Goal: Find specific page/section: Find specific page/section

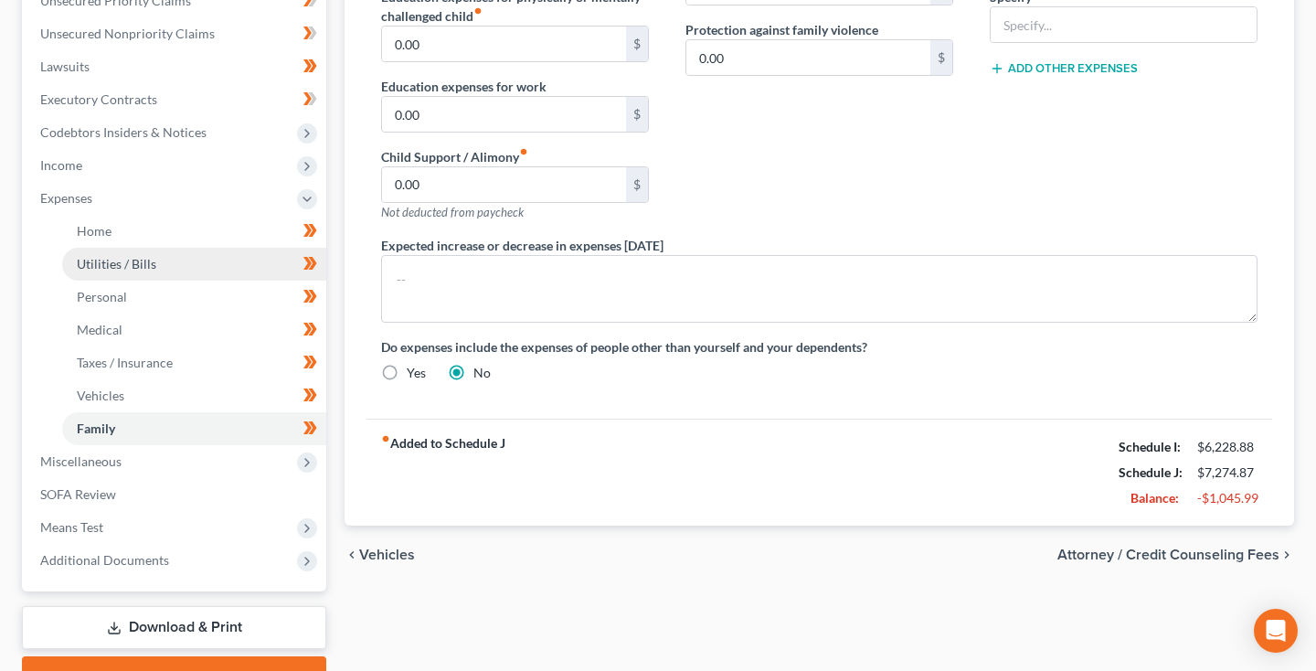
scroll to position [437, 0]
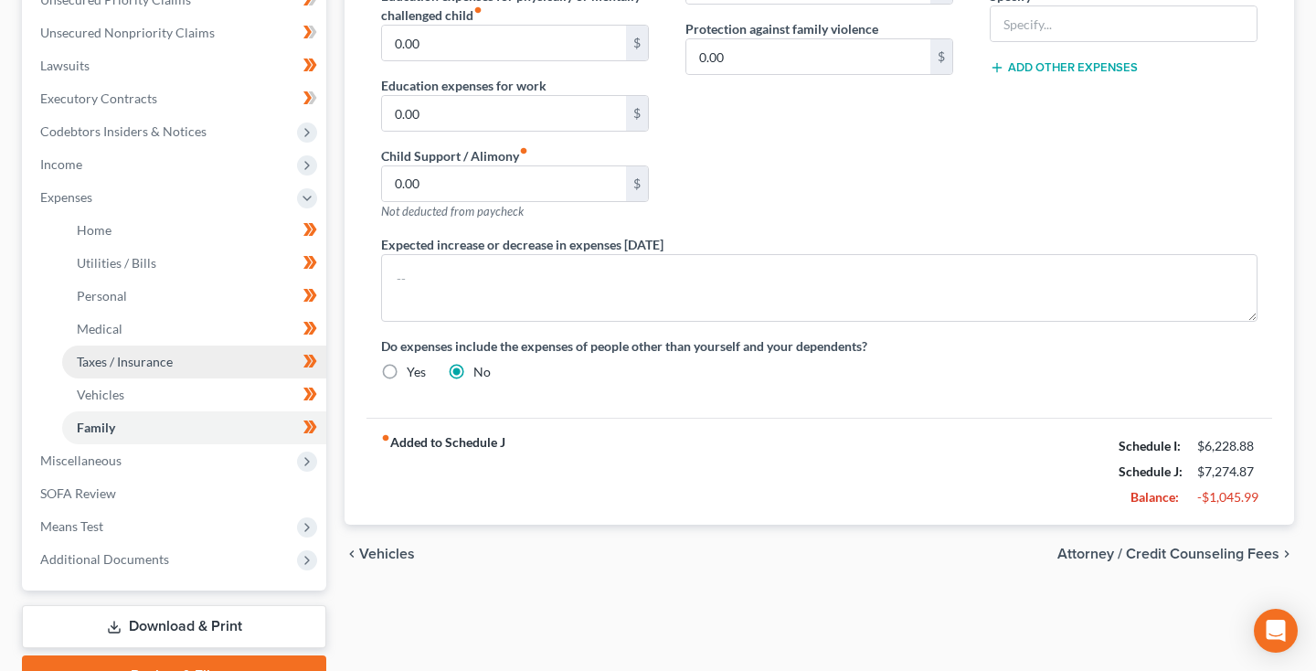
click at [149, 355] on span "Taxes / Insurance" at bounding box center [125, 362] width 96 height 16
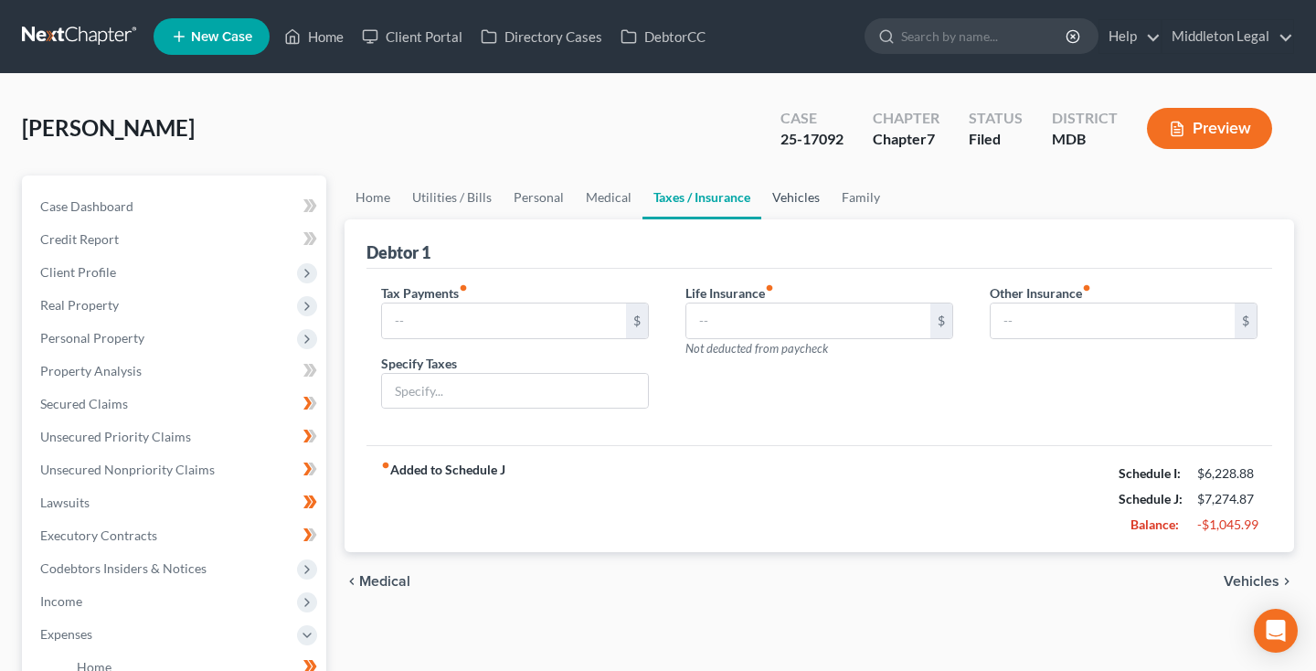
click at [799, 198] on link "Vehicles" at bounding box center [796, 198] width 69 height 44
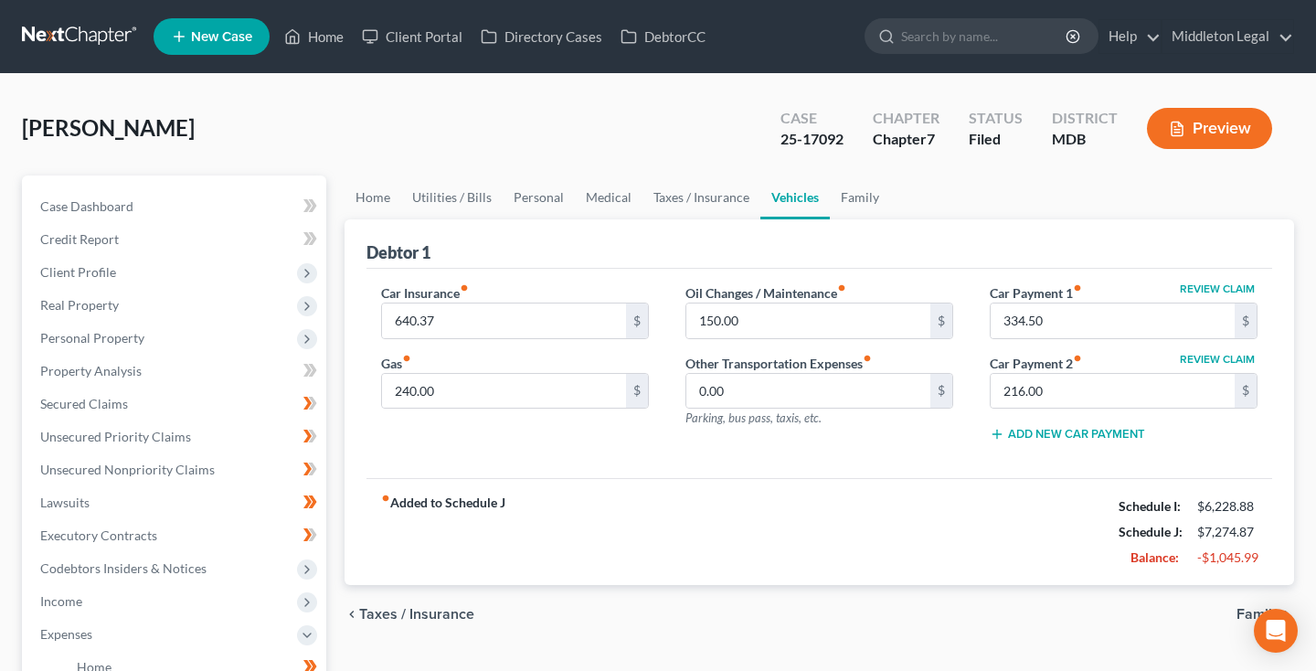
click at [99, 36] on link at bounding box center [80, 36] width 117 height 33
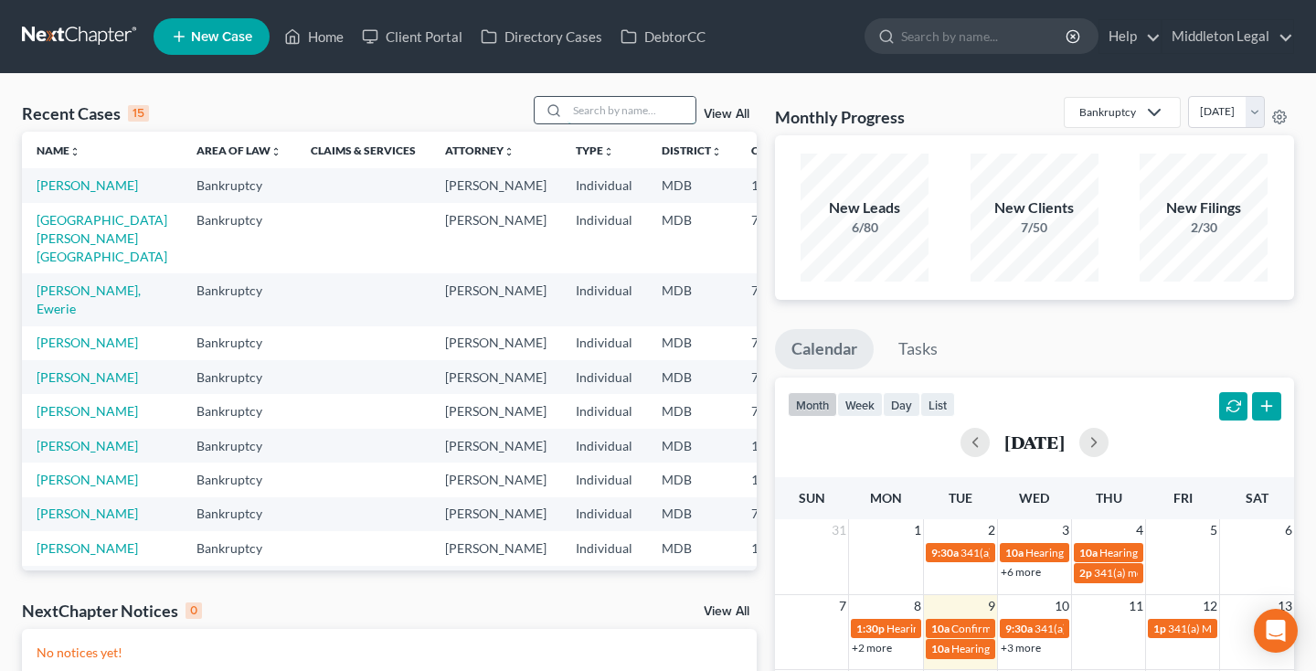
click at [609, 116] on input "search" at bounding box center [632, 110] width 128 height 27
type input "robinson"
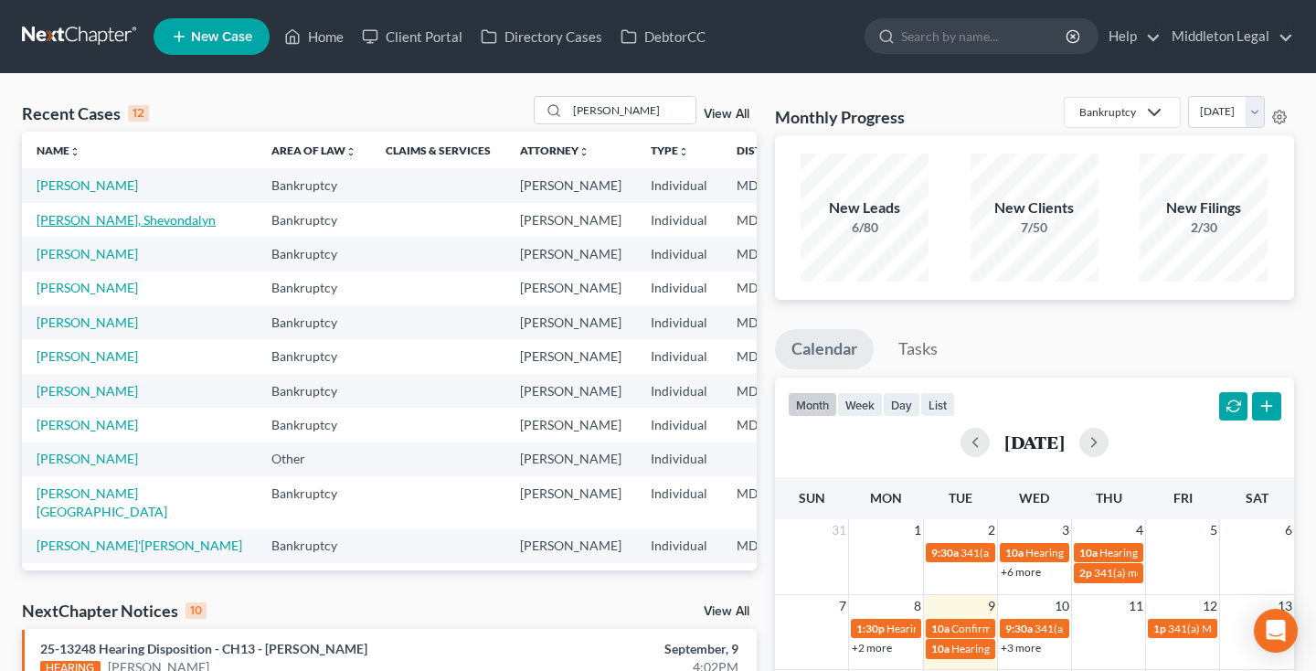
click at [90, 228] on link "[PERSON_NAME], Shevondalyn" at bounding box center [126, 220] width 179 height 16
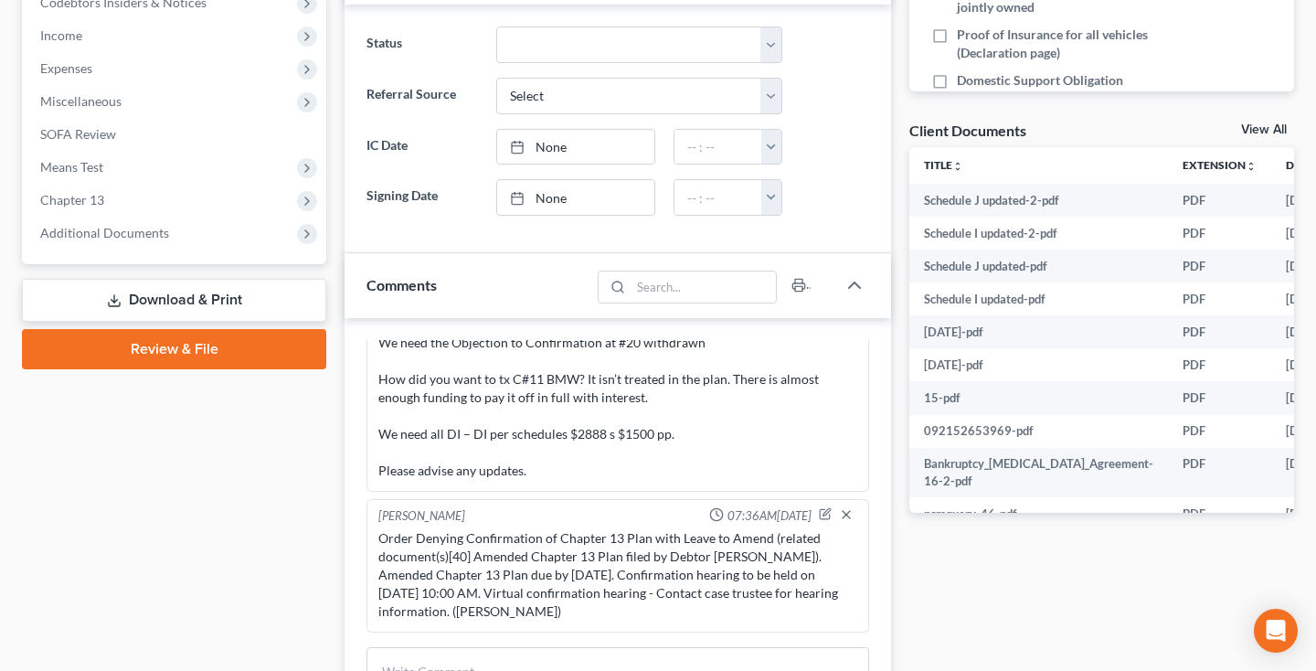
scroll to position [567, 0]
click at [112, 237] on span "Additional Documents" at bounding box center [104, 232] width 129 height 16
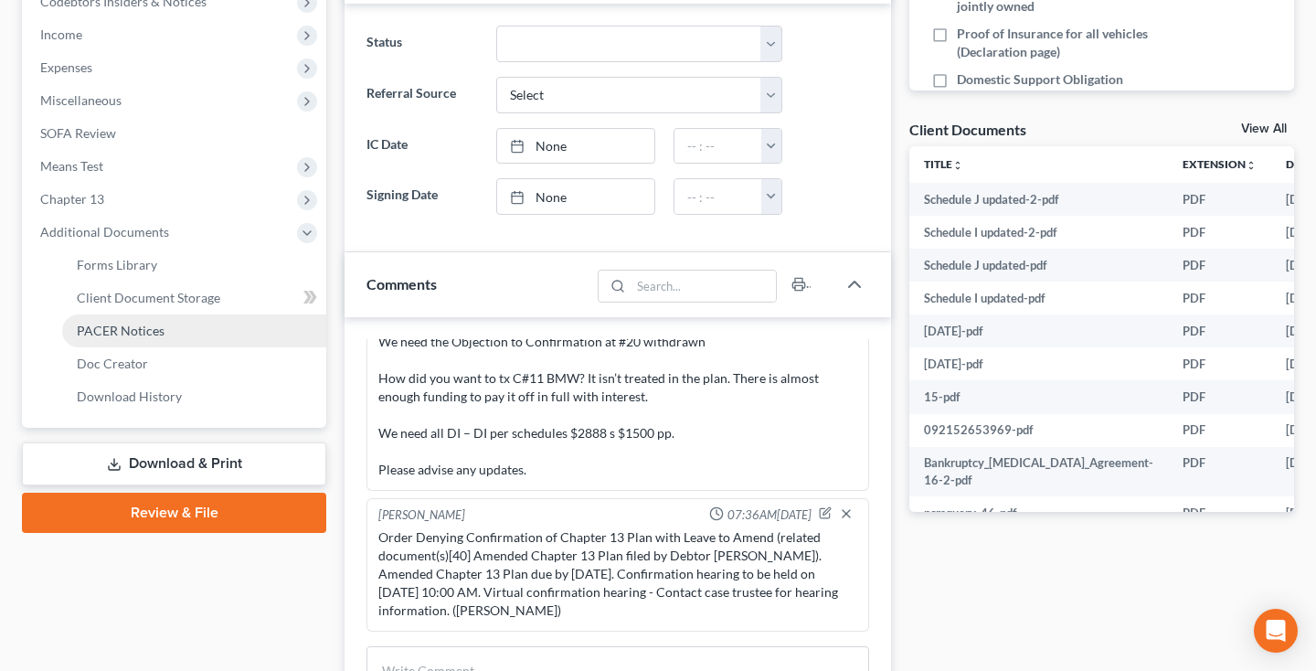
click at [113, 330] on span "PACER Notices" at bounding box center [121, 331] width 88 height 16
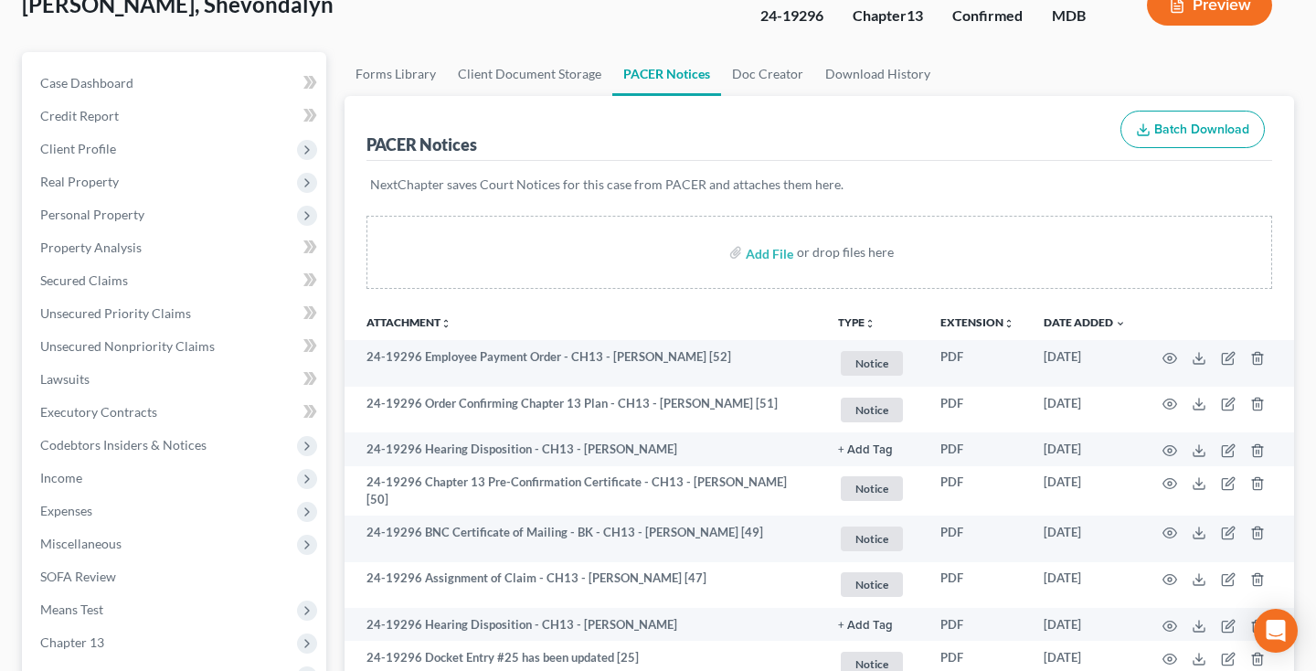
scroll to position [154, 0]
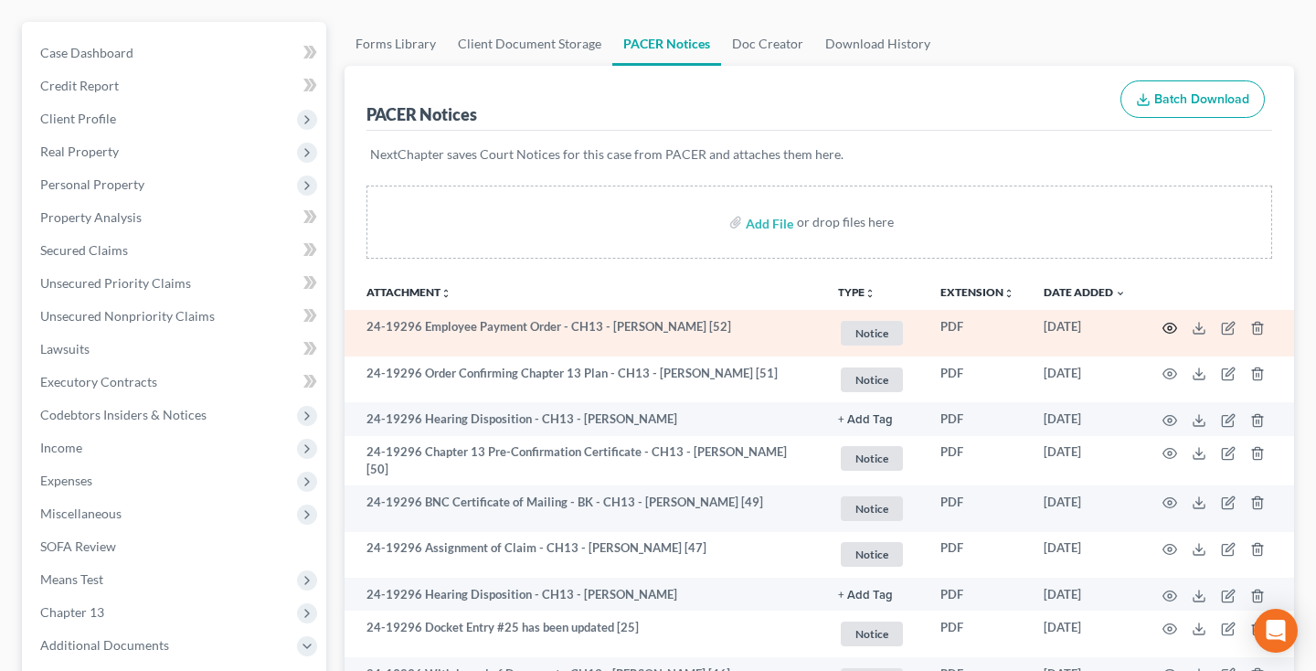
click at [1167, 332] on icon "button" at bounding box center [1171, 328] width 14 height 10
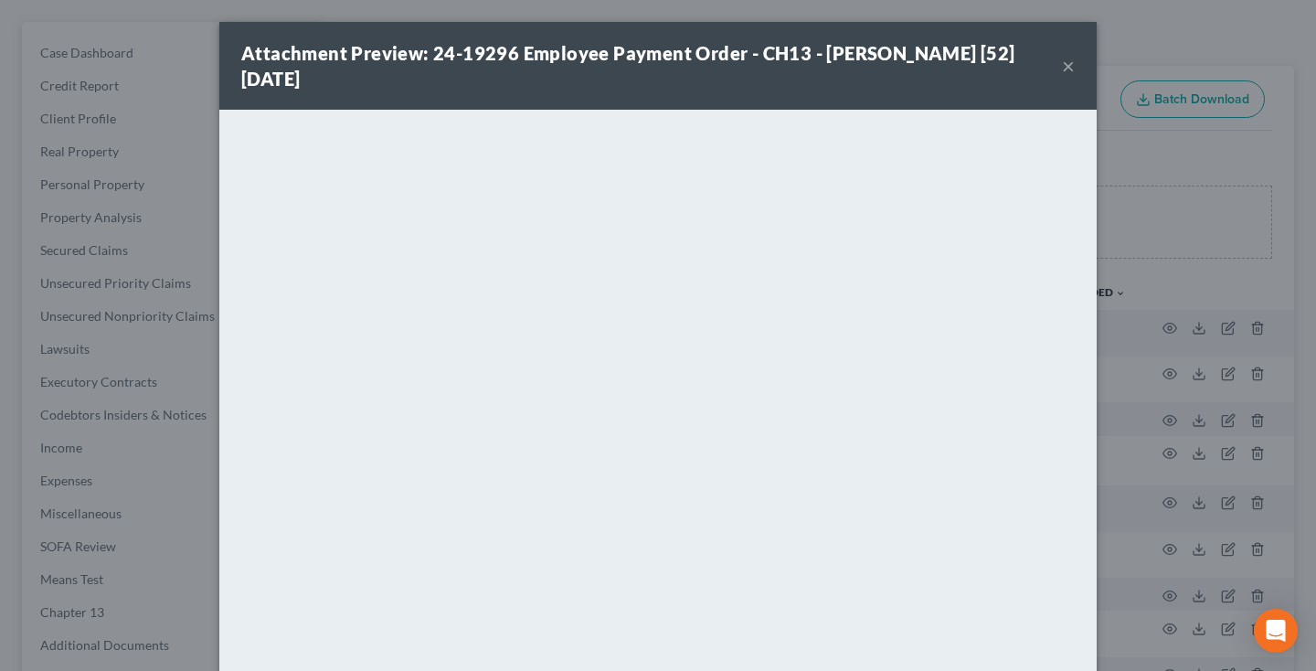
click at [1068, 73] on button "×" at bounding box center [1068, 66] width 13 height 22
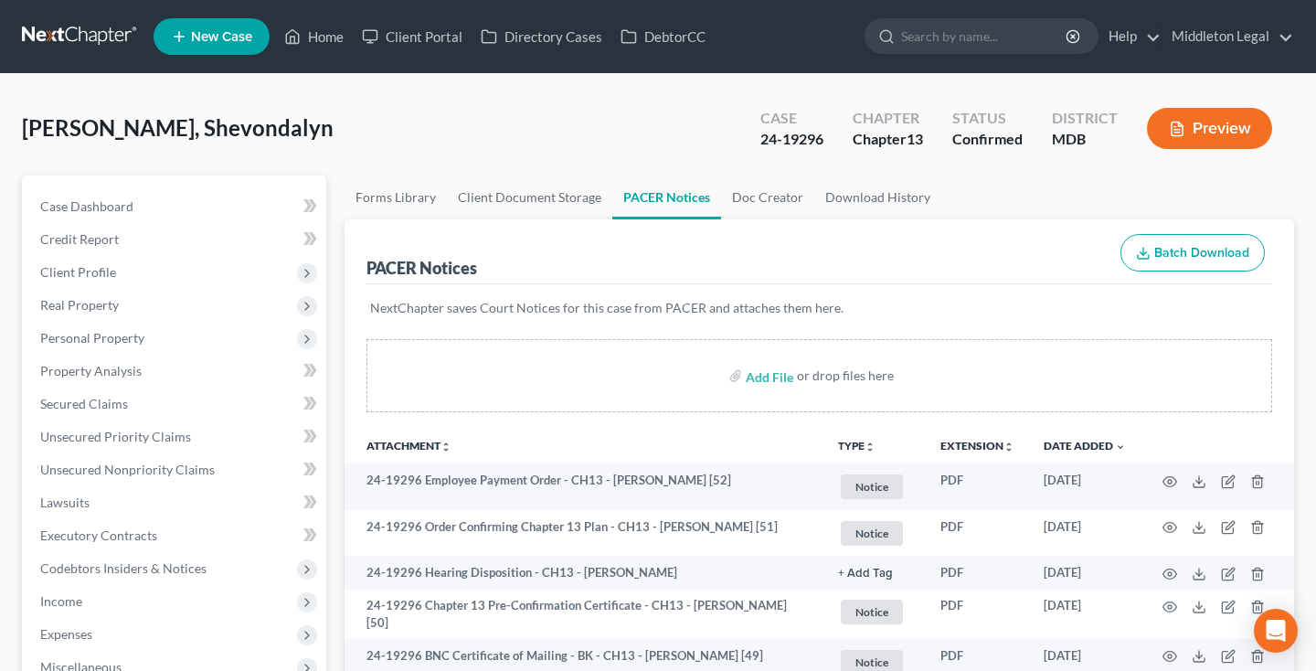
scroll to position [0, 0]
click at [85, 30] on link at bounding box center [80, 36] width 117 height 33
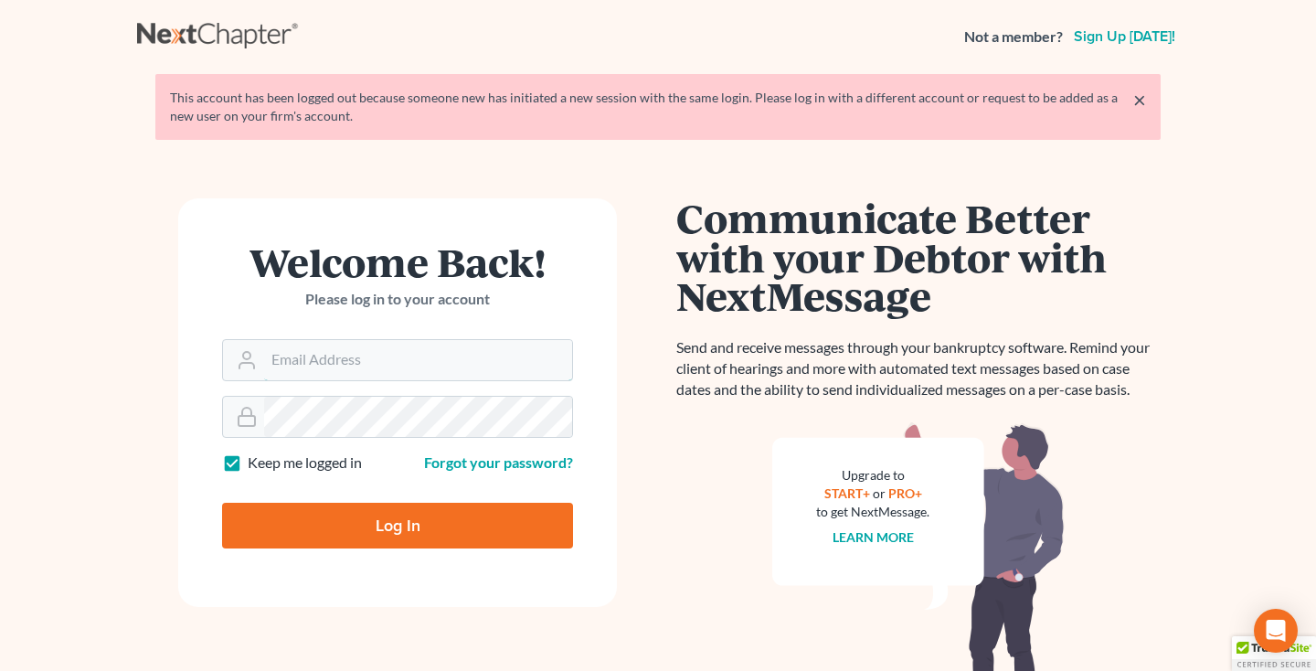
type input "[EMAIL_ADDRESS][DOMAIN_NAME]"
click at [366, 529] on input "Log In" at bounding box center [397, 526] width 351 height 46
type input "Thinking..."
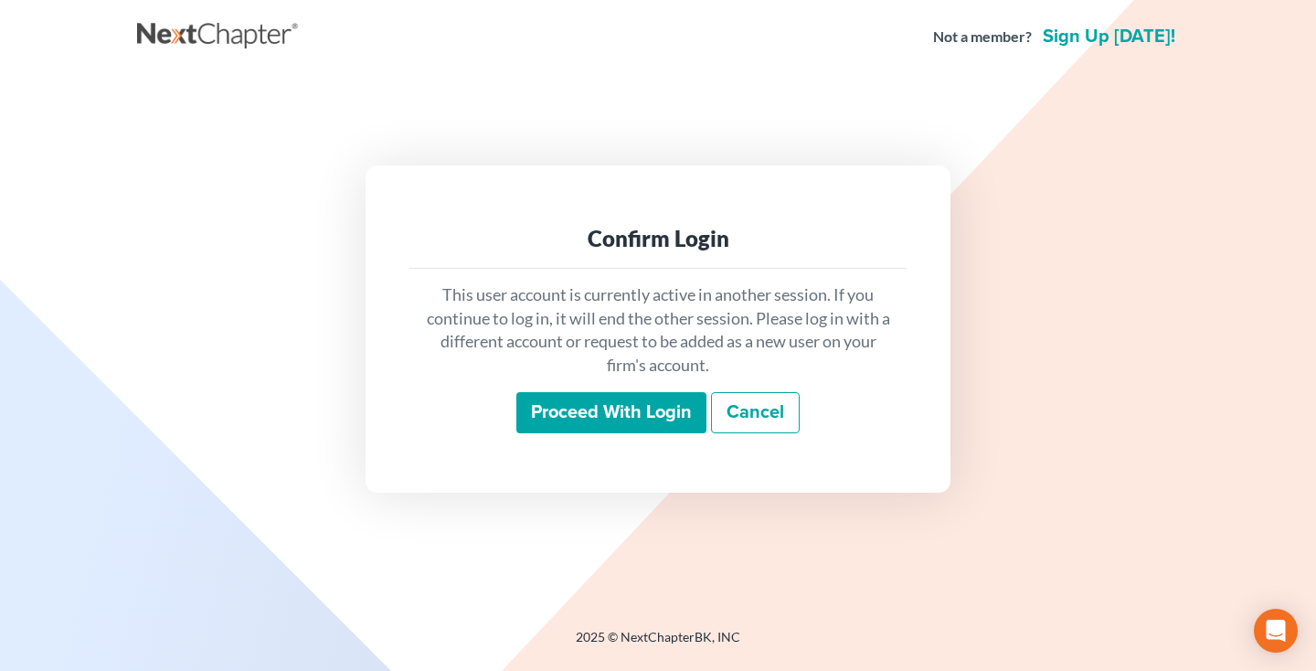
click at [624, 420] on input "Proceed with login" at bounding box center [612, 413] width 190 height 42
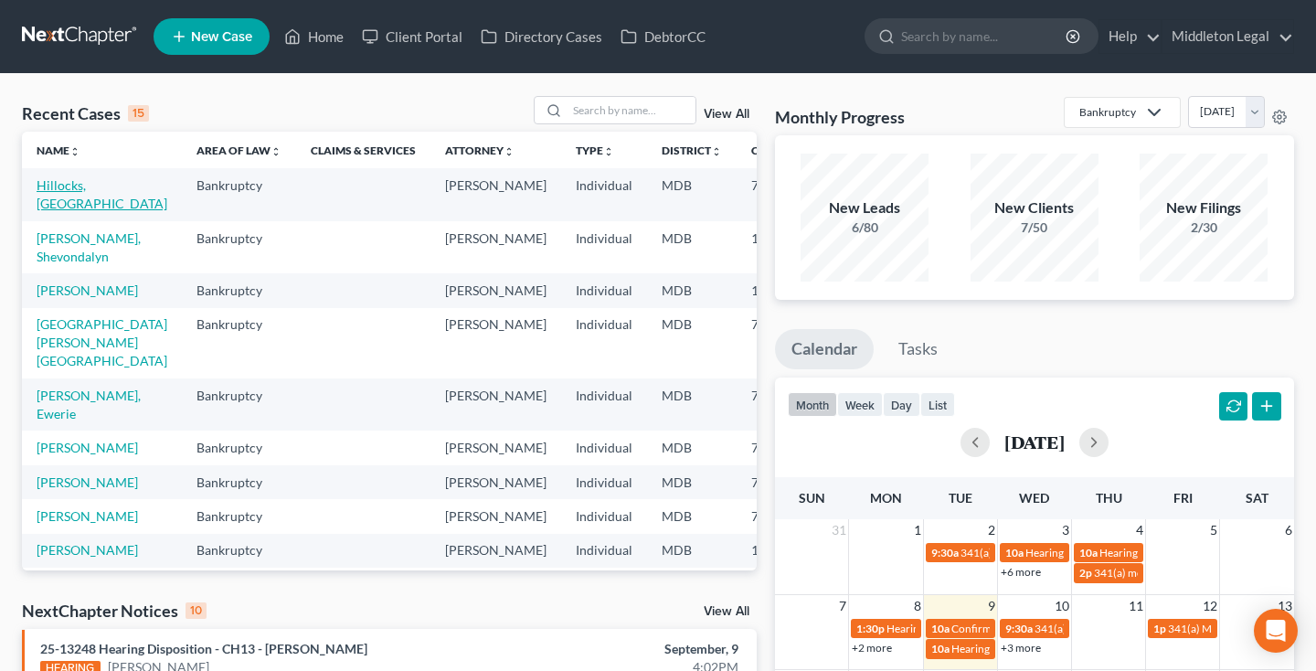
click at [53, 208] on link "Hillocks, Jehlisa" at bounding box center [102, 194] width 131 height 34
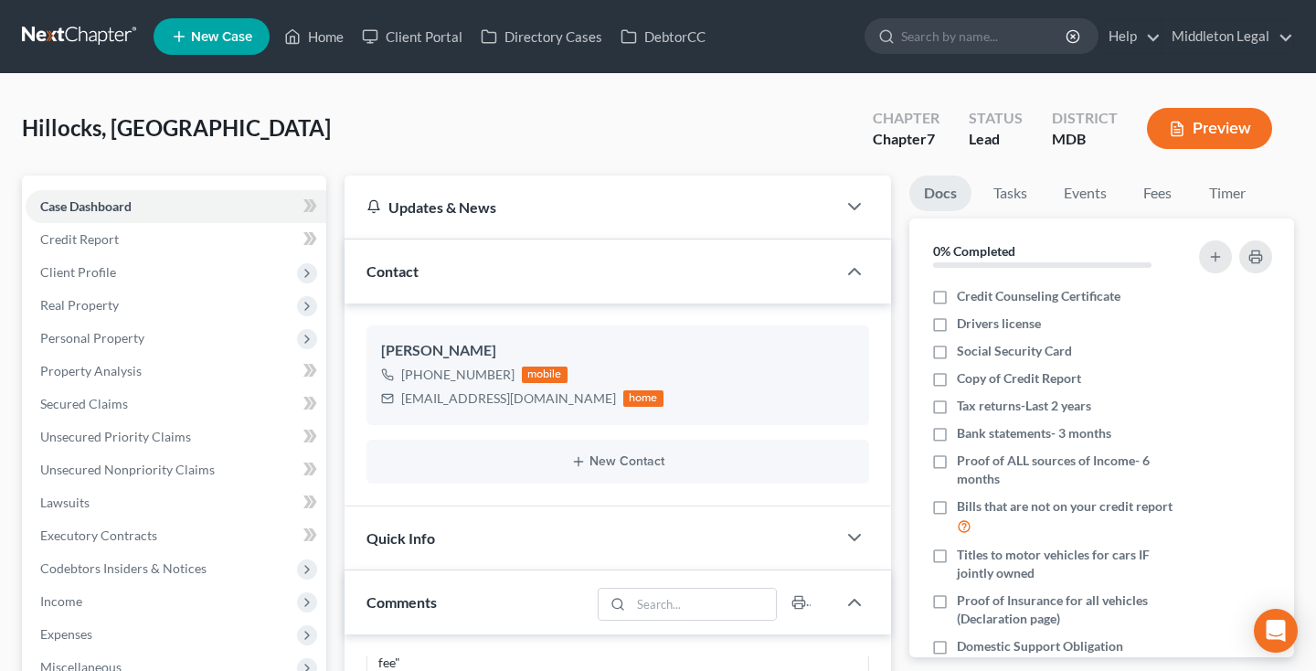
click at [73, 34] on link at bounding box center [80, 36] width 117 height 33
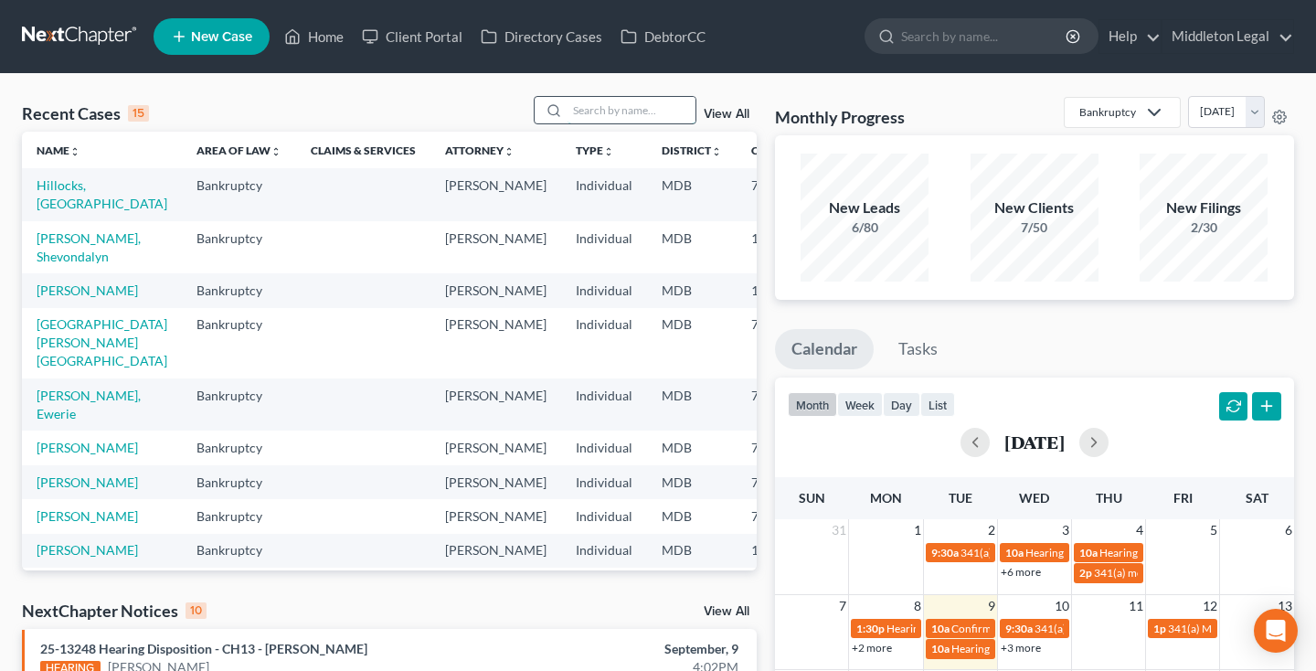
click at [623, 113] on input "search" at bounding box center [632, 110] width 128 height 27
